Goal: Navigation & Orientation: Find specific page/section

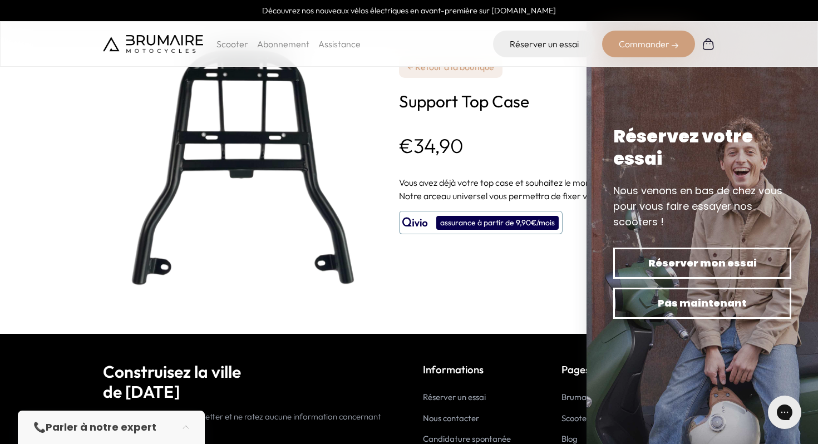
click at [490, 293] on div "**********" at bounding box center [552, 167] width 306 height 334
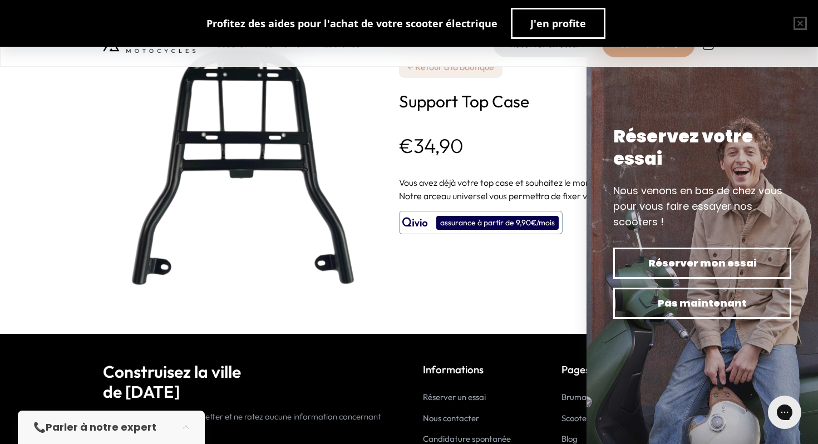
click at [489, 313] on div "**********" at bounding box center [552, 167] width 306 height 334
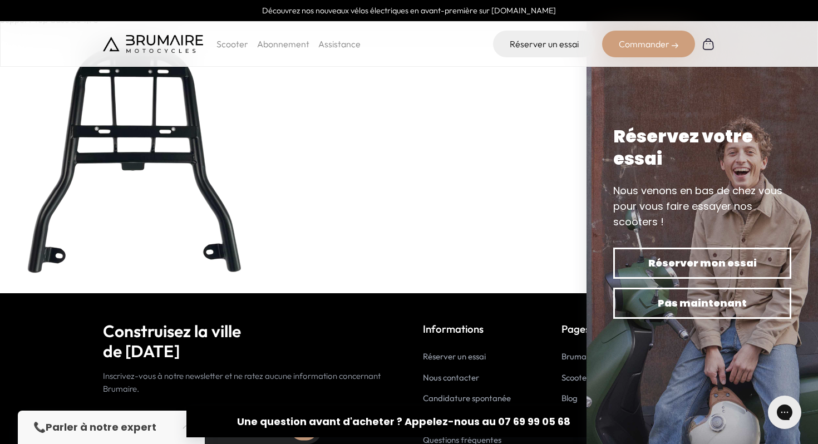
scroll to position [10205, 0]
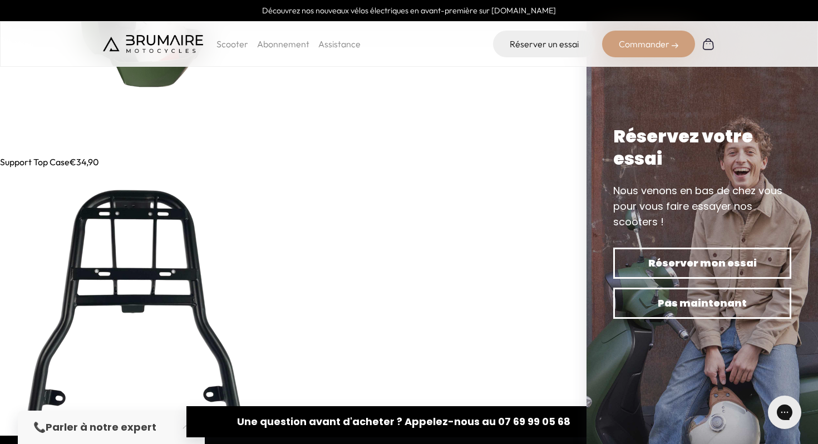
click at [148, 269] on img at bounding box center [133, 302] width 267 height 267
